Goal: Transaction & Acquisition: Purchase product/service

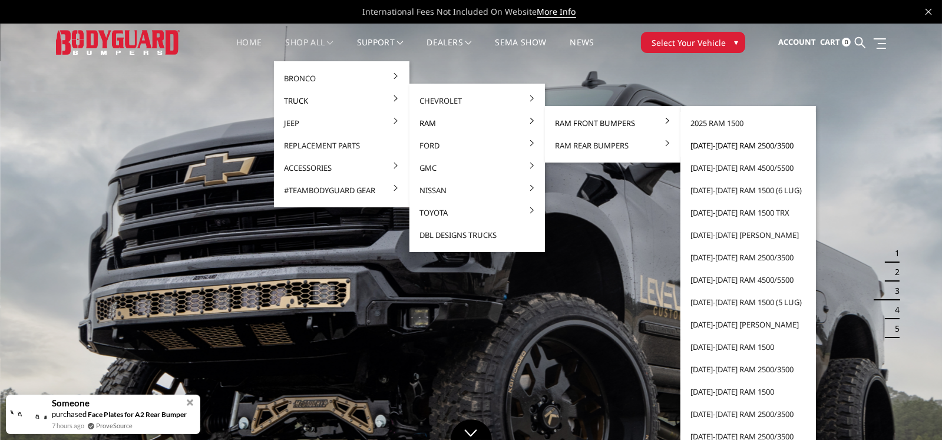
click at [755, 147] on link "[DATE]-[DATE] Ram 2500/3500" at bounding box center [748, 145] width 126 height 22
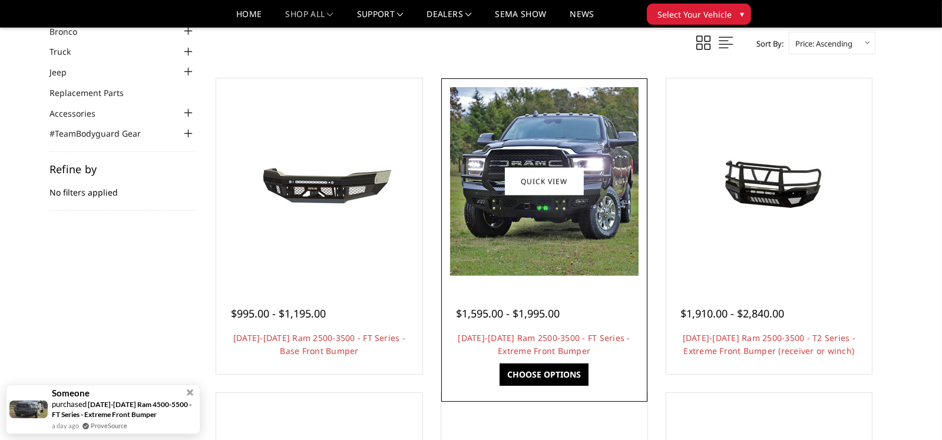
scroll to position [117, 0]
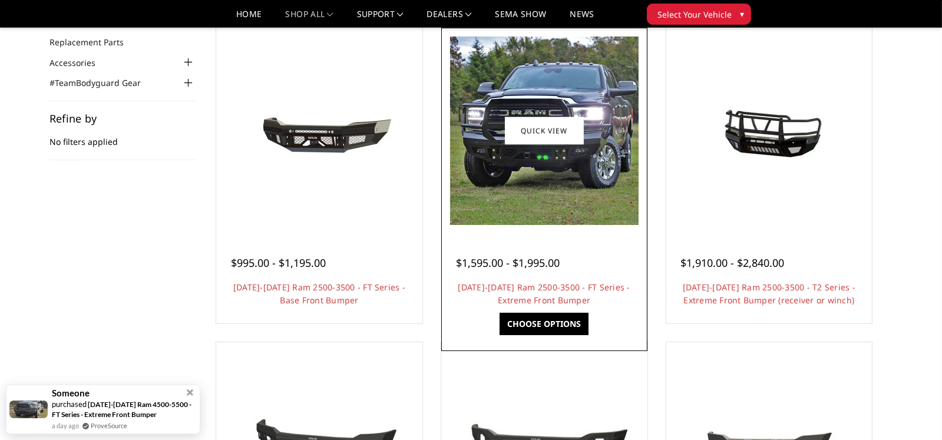
click at [542, 155] on img at bounding box center [544, 131] width 188 height 188
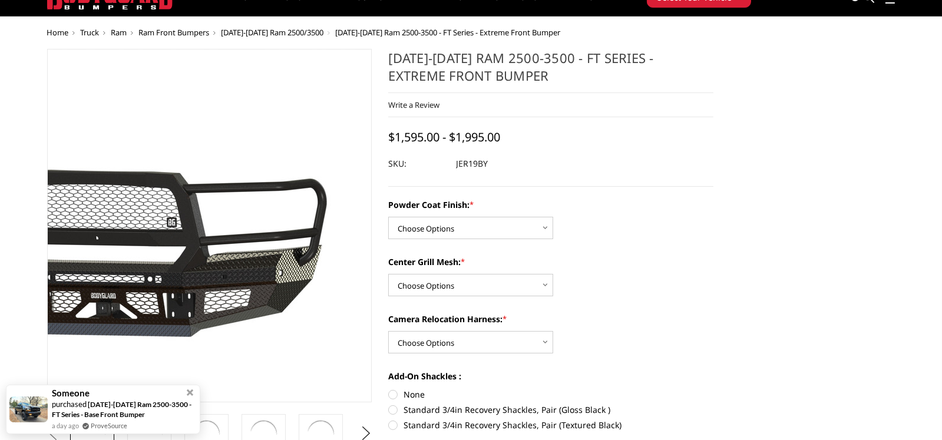
scroll to position [58, 0]
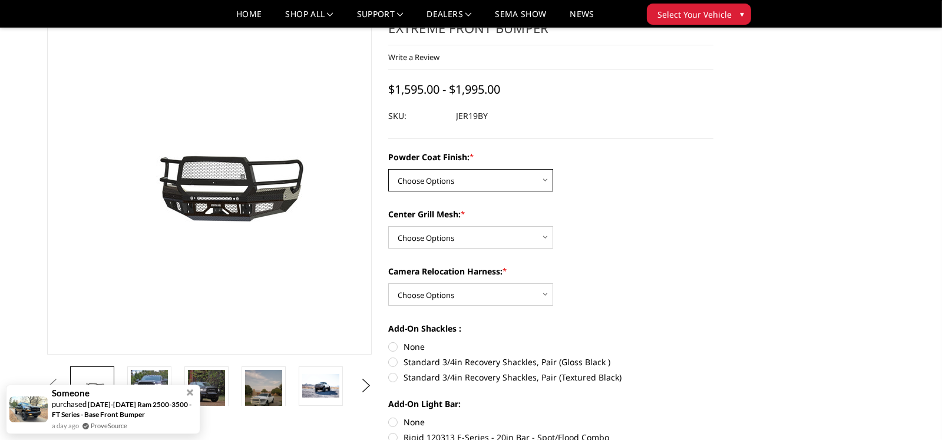
click at [538, 183] on select "Choose Options Bare Metal Gloss Black Powder Coat Textured Black Powder Coat" at bounding box center [470, 180] width 165 height 22
click at [388, 169] on select "Choose Options Bare Metal Gloss Black Powder Coat Textured Black Powder Coat" at bounding box center [470, 180] width 165 height 22
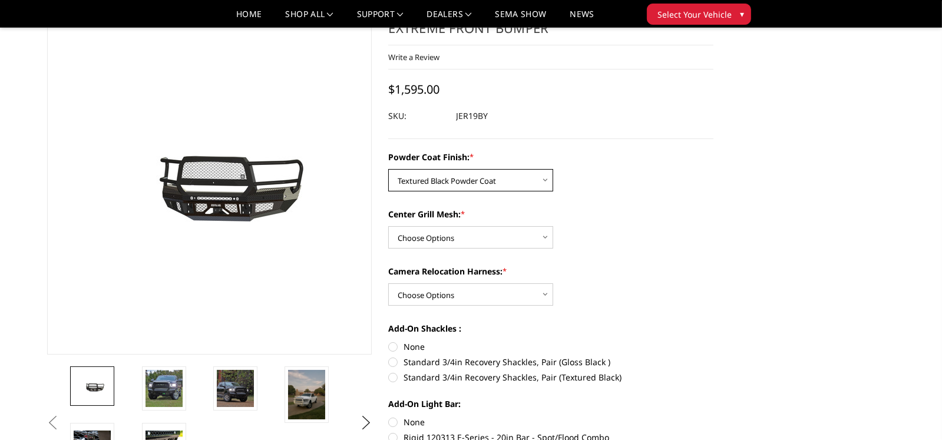
click at [484, 177] on select "Choose Options Bare Metal Gloss Black Powder Coat Textured Black Powder Coat" at bounding box center [470, 180] width 165 height 22
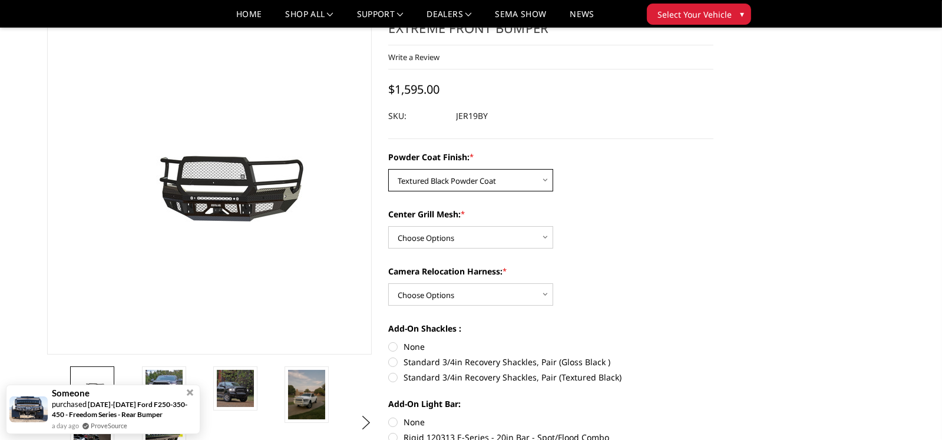
select select "3215"
click at [388, 169] on select "Choose Options Bare Metal Gloss Black Powder Coat Textured Black Powder Coat" at bounding box center [470, 180] width 165 height 22
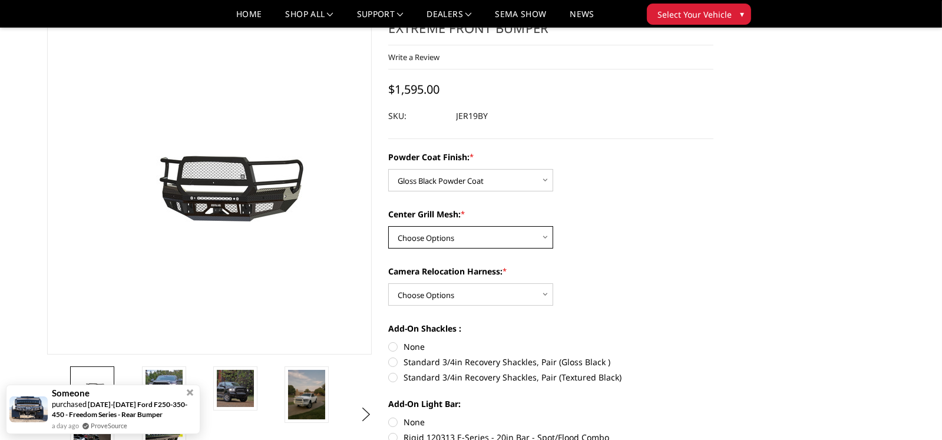
click at [511, 230] on select "Choose Options WITH Expanded Metal in Center Grill WITHOUT Expanded Metal in Ce…" at bounding box center [470, 237] width 165 height 22
click at [388, 226] on select "Choose Options WITH Expanded Metal in Center Grill WITHOUT Expanded Metal in Ce…" at bounding box center [470, 237] width 165 height 22
click at [511, 243] on select "Choose Options WITH Expanded Metal in Center Grill WITHOUT Expanded Metal in Ce…" at bounding box center [470, 237] width 165 height 22
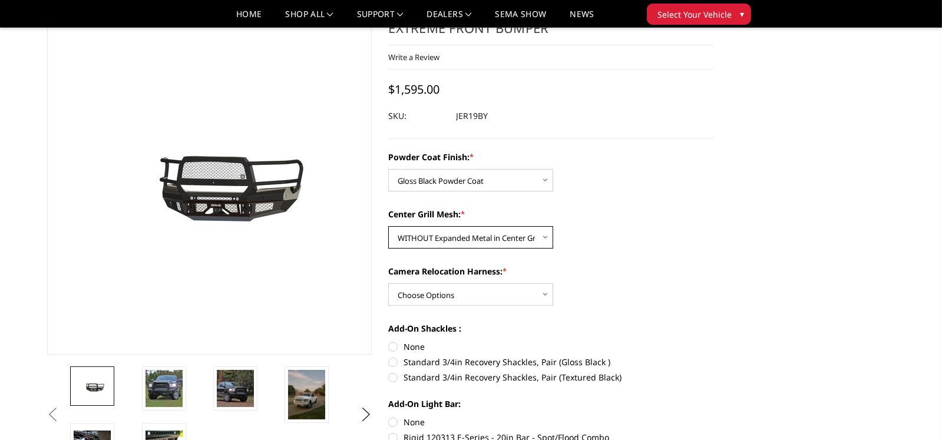
click at [388, 226] on select "Choose Options WITH Expanded Metal in Center Grill WITHOUT Expanded Metal in Ce…" at bounding box center [470, 237] width 165 height 22
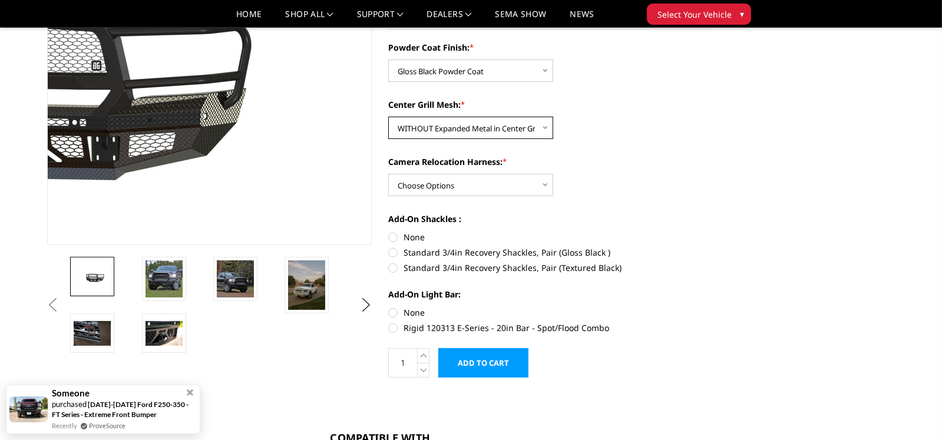
scroll to position [177, 0]
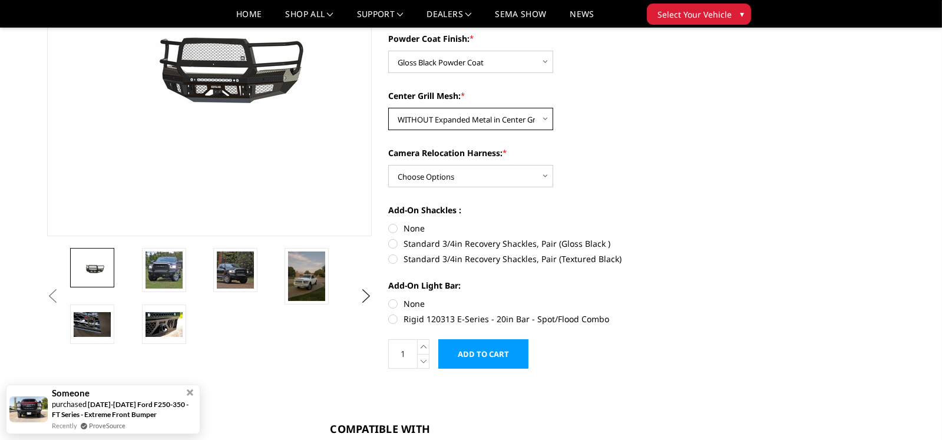
click at [435, 121] on select "Choose Options WITH Expanded Metal in Center Grill WITHOUT Expanded Metal in Ce…" at bounding box center [470, 119] width 165 height 22
select select "3217"
click at [388, 108] on select "Choose Options WITH Expanded Metal in Center Grill WITHOUT Expanded Metal in Ce…" at bounding box center [470, 119] width 165 height 22
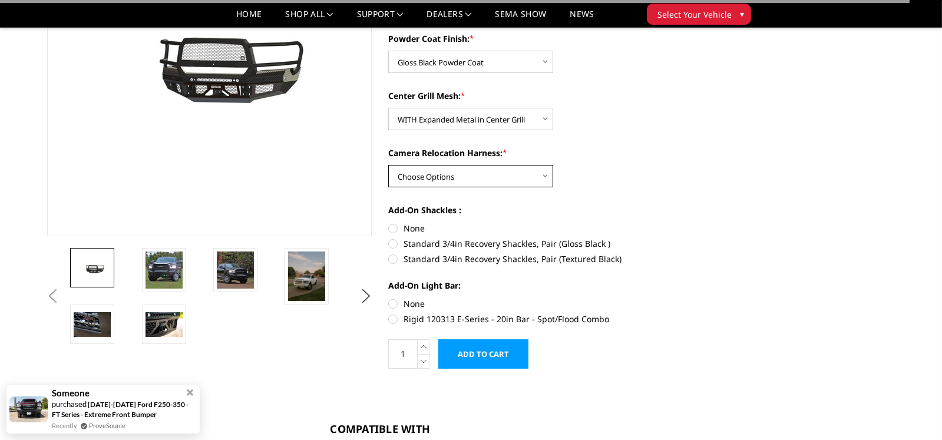
click at [451, 170] on select "Choose Options WITH Camera Relocation Harness WITHOUT Camera Relocation Harness" at bounding box center [470, 176] width 165 height 22
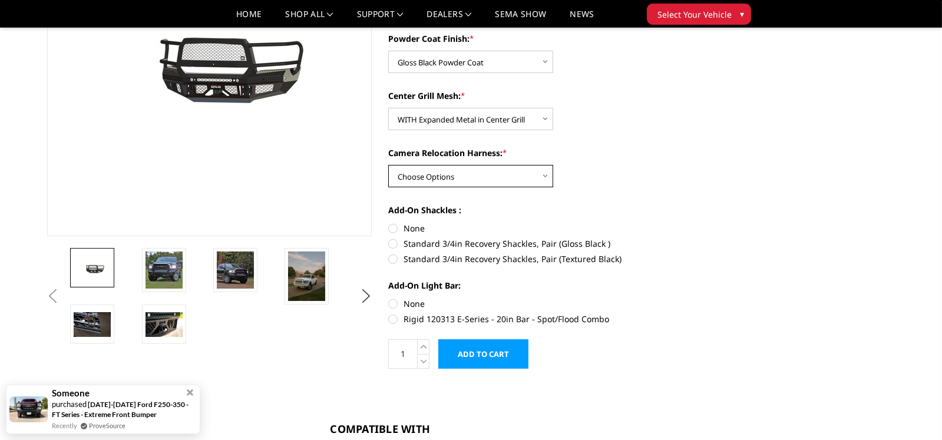
select select "3220"
click at [388, 165] on select "Choose Options WITH Camera Relocation Harness WITHOUT Camera Relocation Harness" at bounding box center [470, 176] width 165 height 22
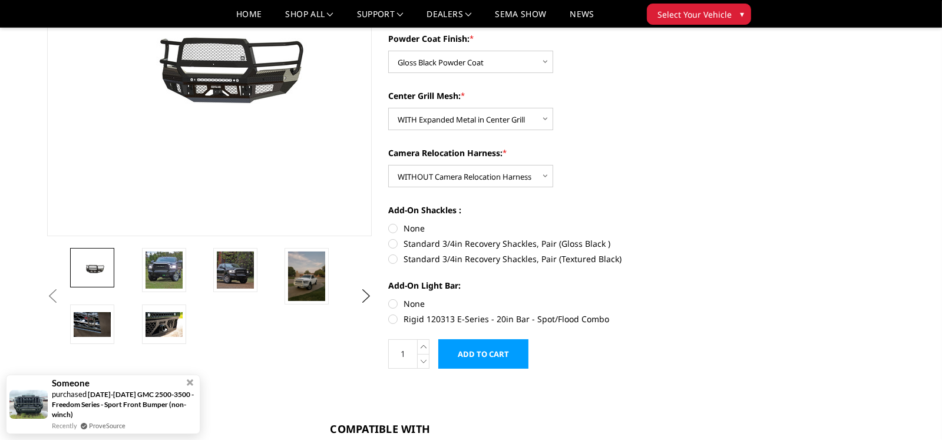
click at [392, 304] on label "None" at bounding box center [550, 303] width 325 height 12
click at [389, 298] on input "None" at bounding box center [388, 297] width 1 height 1
radio input "true"
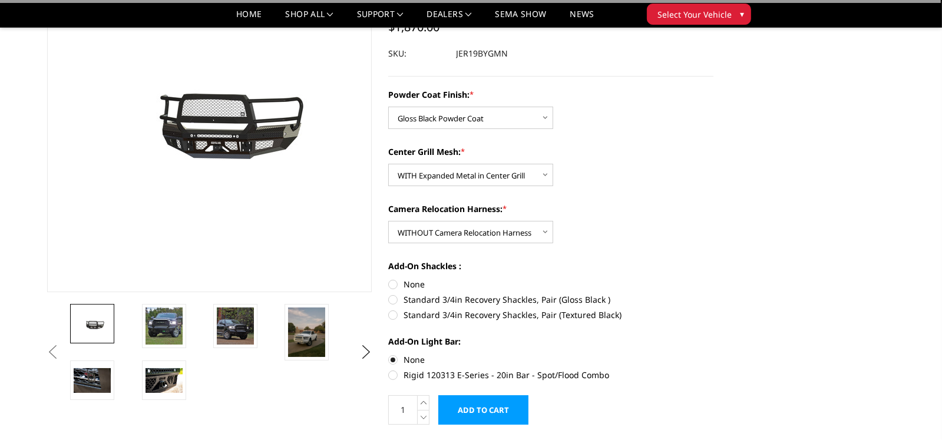
scroll to position [58, 0]
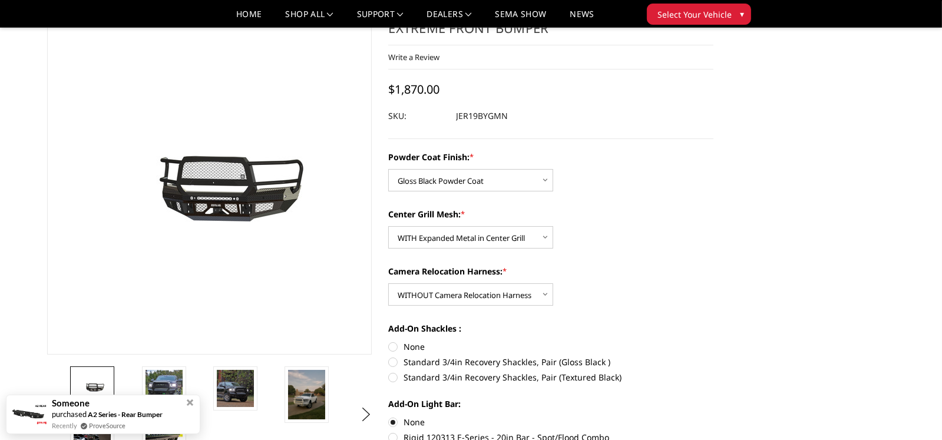
click at [393, 360] on label "Standard 3/4in Recovery Shackles, Pair (Gloss Black )" at bounding box center [550, 362] width 325 height 12
click at [713, 341] on input "Standard 3/4in Recovery Shackles, Pair (Gloss Black )" at bounding box center [713, 340] width 1 height 1
radio input "true"
click at [389, 347] on label "None" at bounding box center [550, 346] width 325 height 12
click at [389, 341] on input "None" at bounding box center [388, 340] width 1 height 1
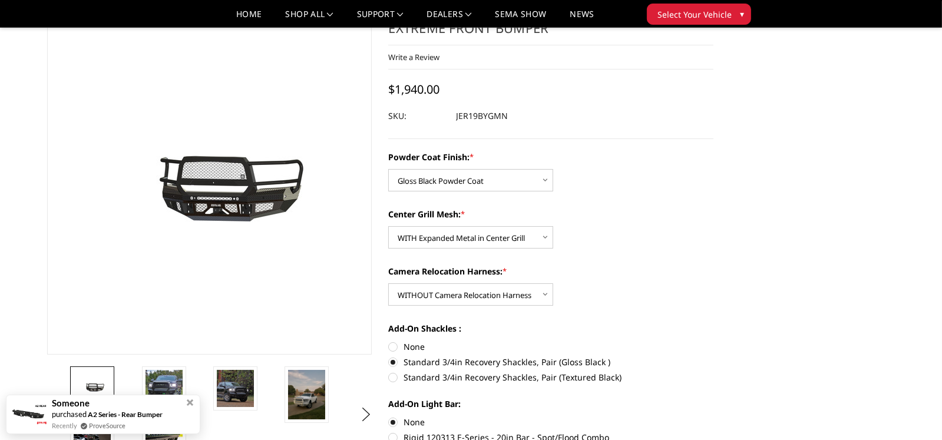
radio input "true"
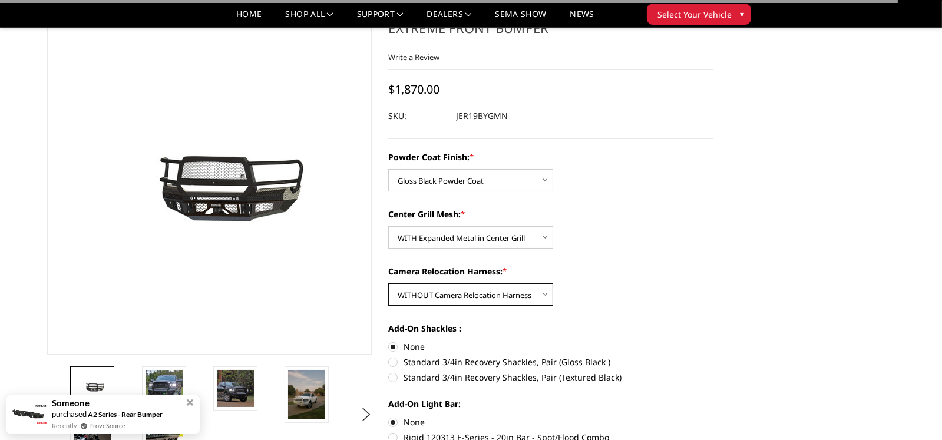
click at [438, 301] on select "Choose Options WITH Camera Relocation Harness WITHOUT Camera Relocation Harness" at bounding box center [470, 294] width 165 height 22
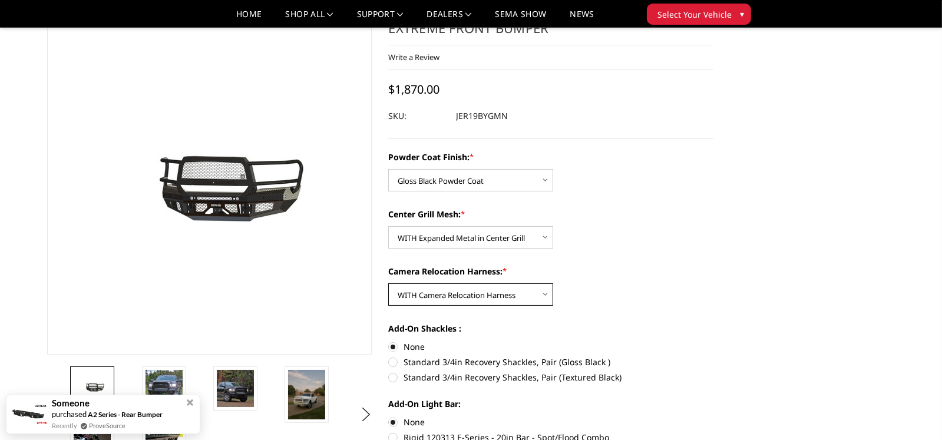
click at [388, 283] on select "Choose Options WITH Camera Relocation Harness WITHOUT Camera Relocation Harness" at bounding box center [470, 294] width 165 height 22
click at [438, 297] on select "Choose Options WITH Camera Relocation Harness WITHOUT Camera Relocation Harness" at bounding box center [470, 294] width 165 height 22
select select "3220"
click at [388, 283] on select "Choose Options WITH Camera Relocation Harness WITHOUT Camera Relocation Harness" at bounding box center [470, 294] width 165 height 22
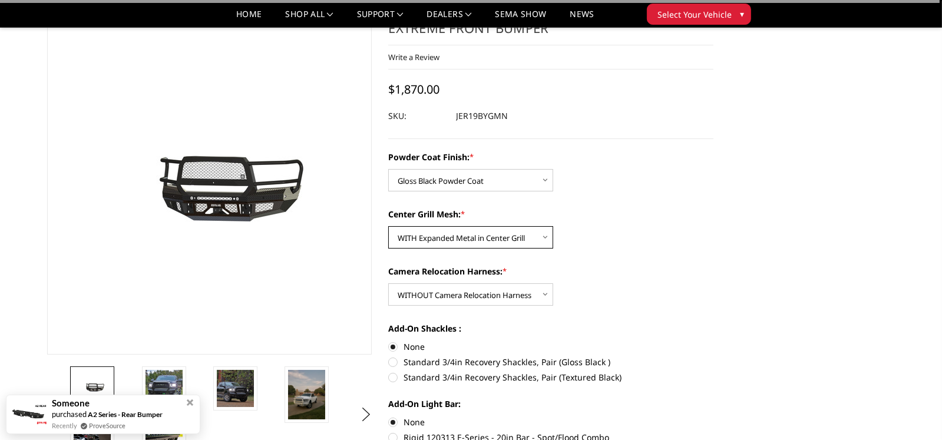
click at [432, 240] on select "Choose Options WITH Expanded Metal in Center Grill WITHOUT Expanded Metal in Ce…" at bounding box center [470, 237] width 165 height 22
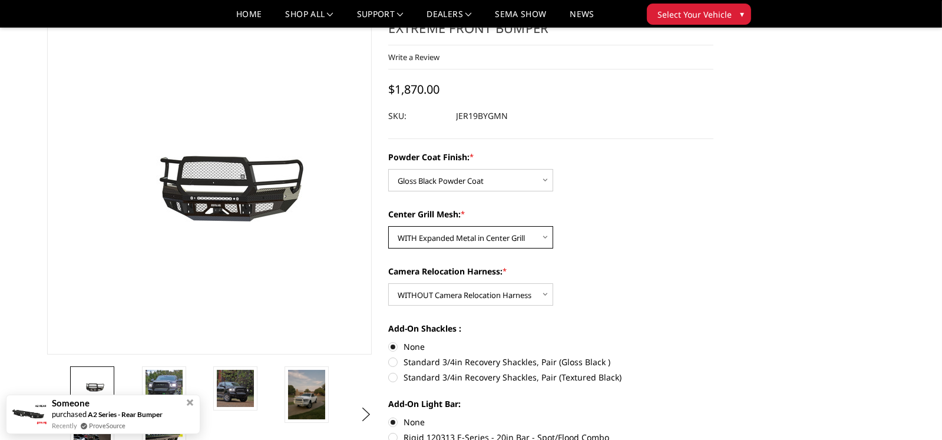
select select "3218"
click at [388, 226] on select "Choose Options WITH Expanded Metal in Center Grill WITHOUT Expanded Metal in Ce…" at bounding box center [470, 237] width 165 height 22
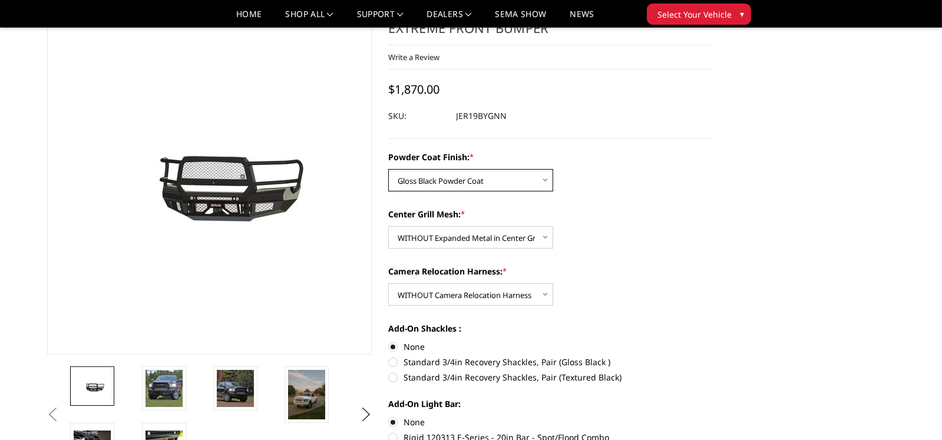
click at [449, 175] on select "Choose Options Bare Metal Gloss Black Powder Coat Textured Black Powder Coat" at bounding box center [470, 180] width 165 height 22
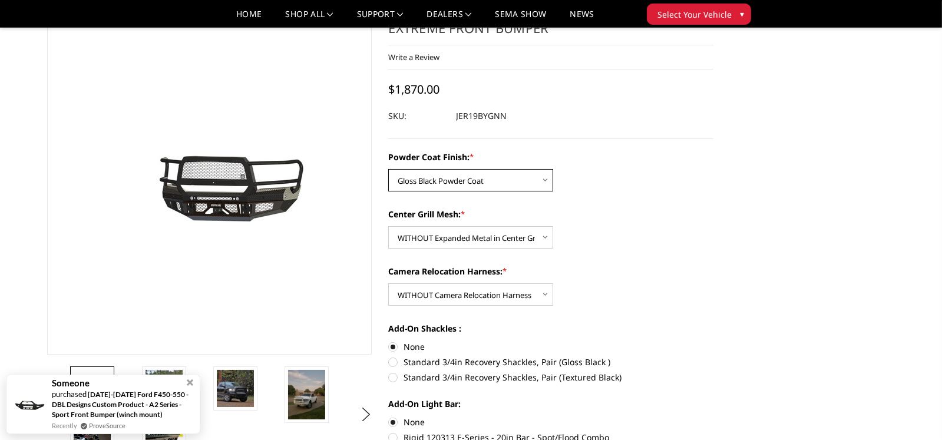
select select "3214"
click at [388, 169] on select "Choose Options Bare Metal Gloss Black Powder Coat Textured Black Powder Coat" at bounding box center [470, 180] width 165 height 22
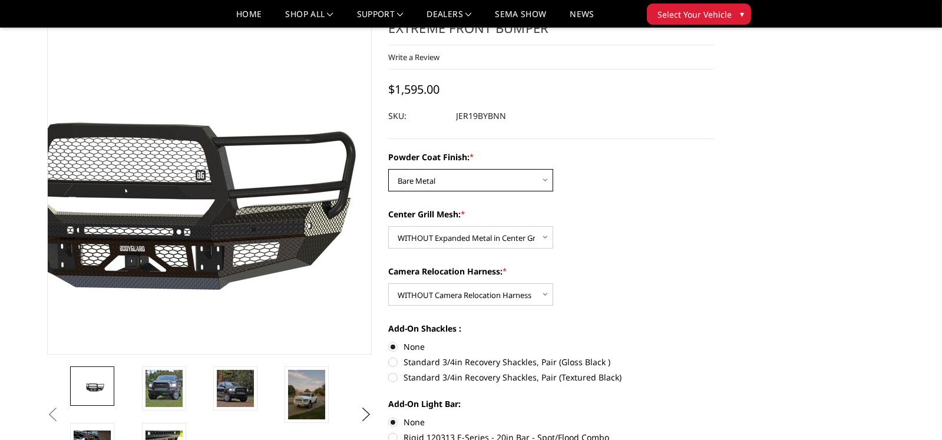
scroll to position [117, 0]
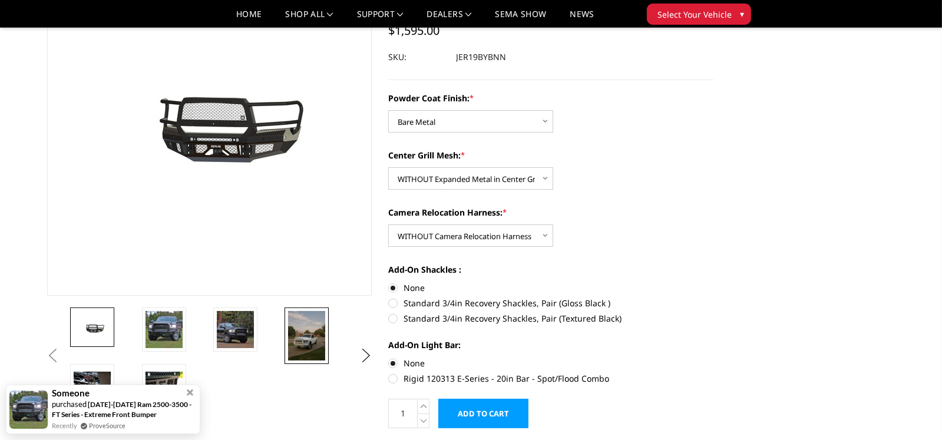
click at [319, 340] on img at bounding box center [306, 335] width 37 height 49
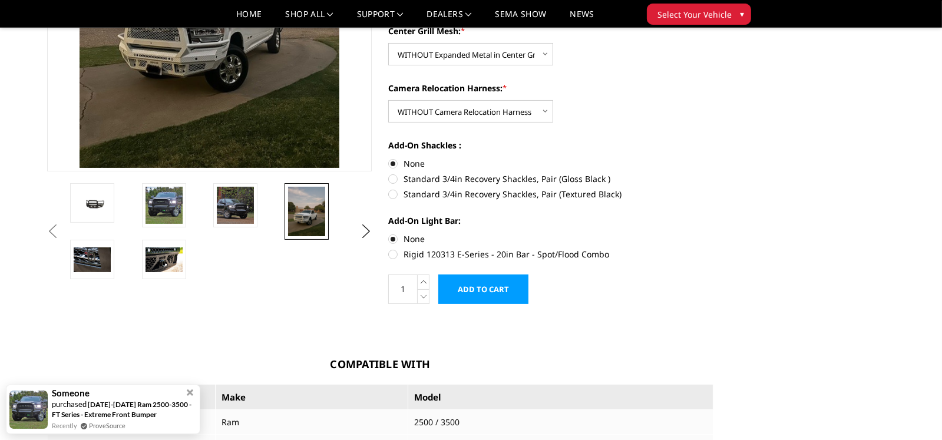
scroll to position [235, 0]
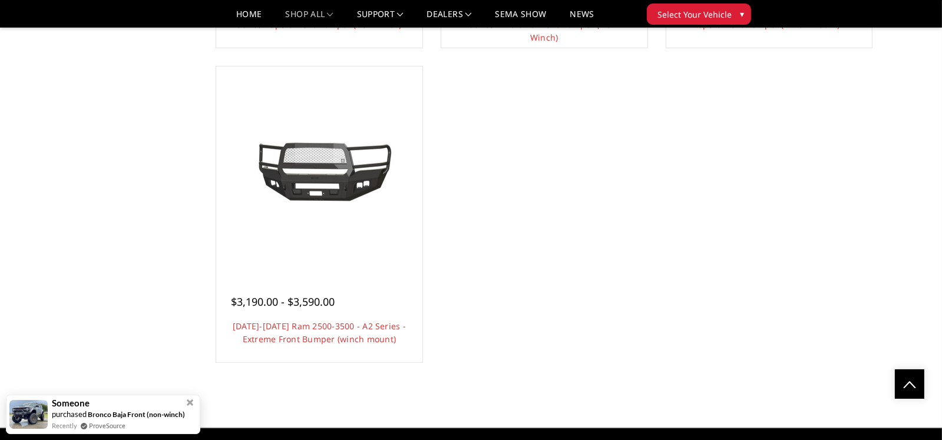
scroll to position [868, 0]
